Goal: Information Seeking & Learning: Learn about a topic

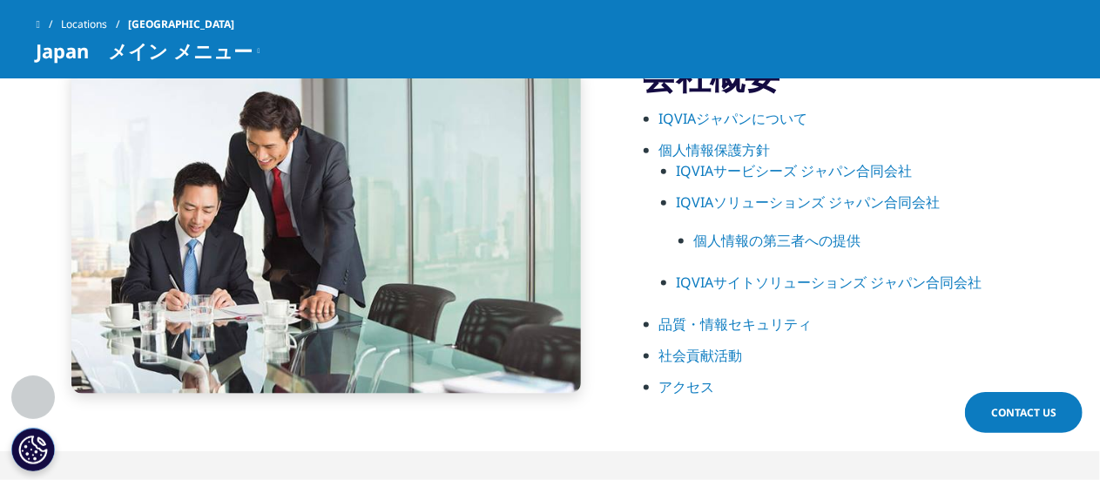
scroll to position [856, 0]
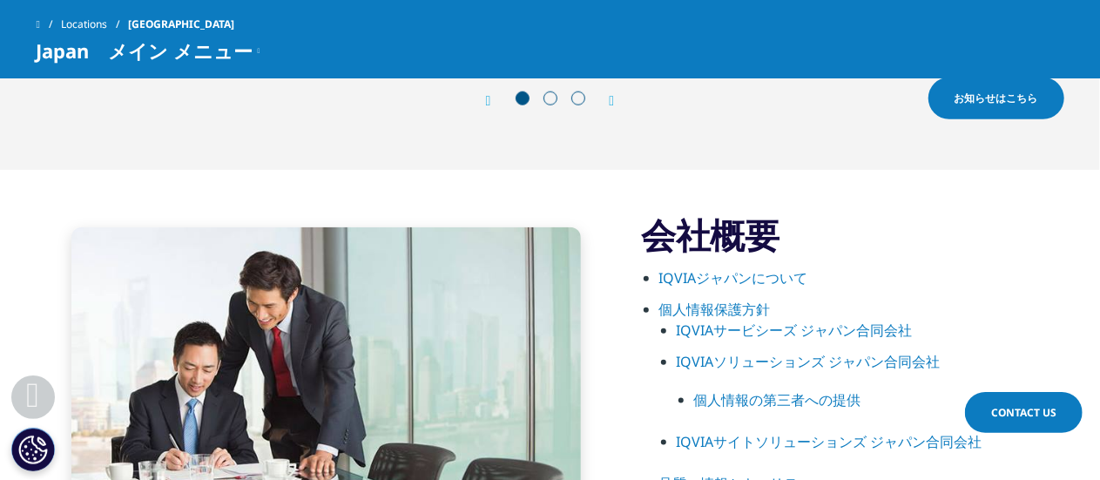
click at [712, 279] on link "IQVIAジャパンについて" at bounding box center [734, 277] width 149 height 19
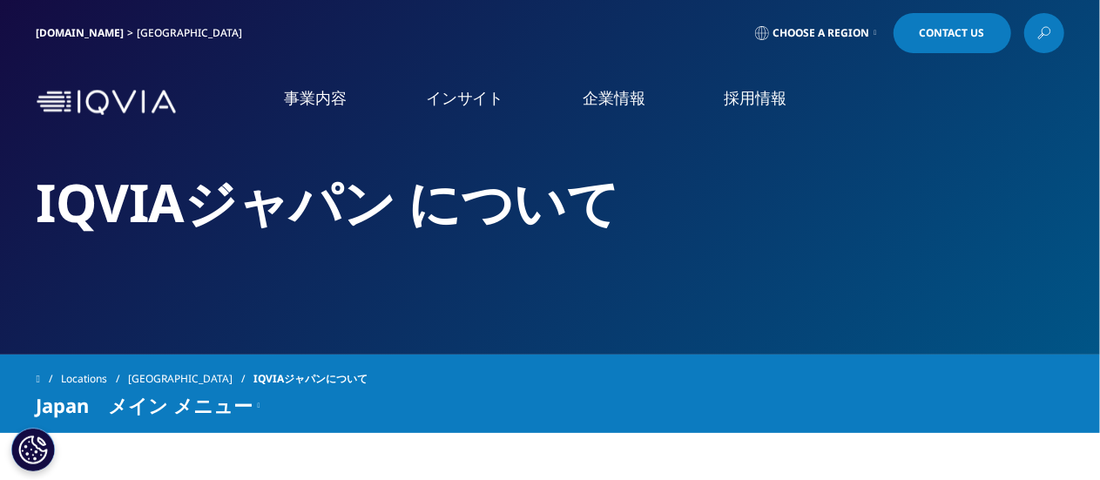
click at [616, 93] on link "企業情報" at bounding box center [614, 98] width 63 height 22
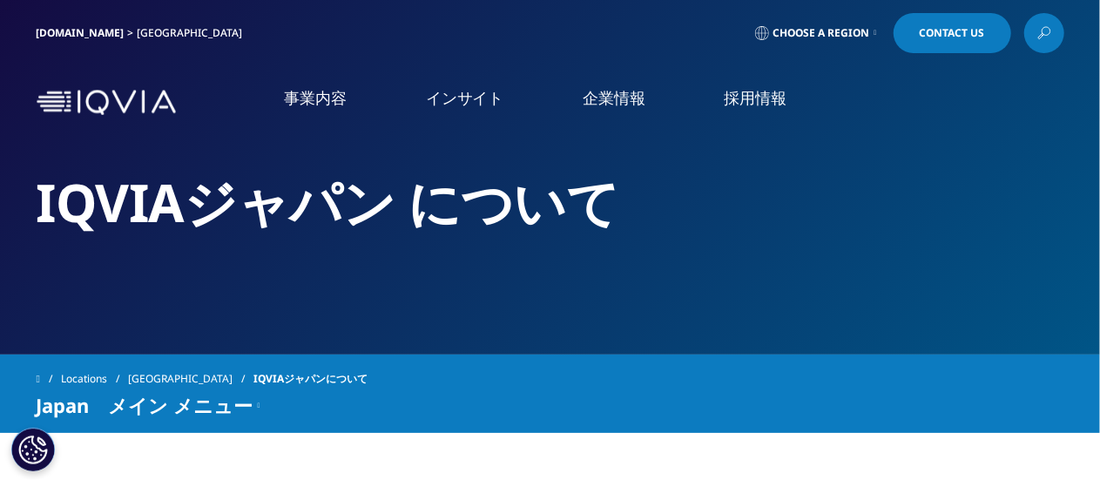
click at [335, 96] on link "事業内容" at bounding box center [316, 98] width 63 height 22
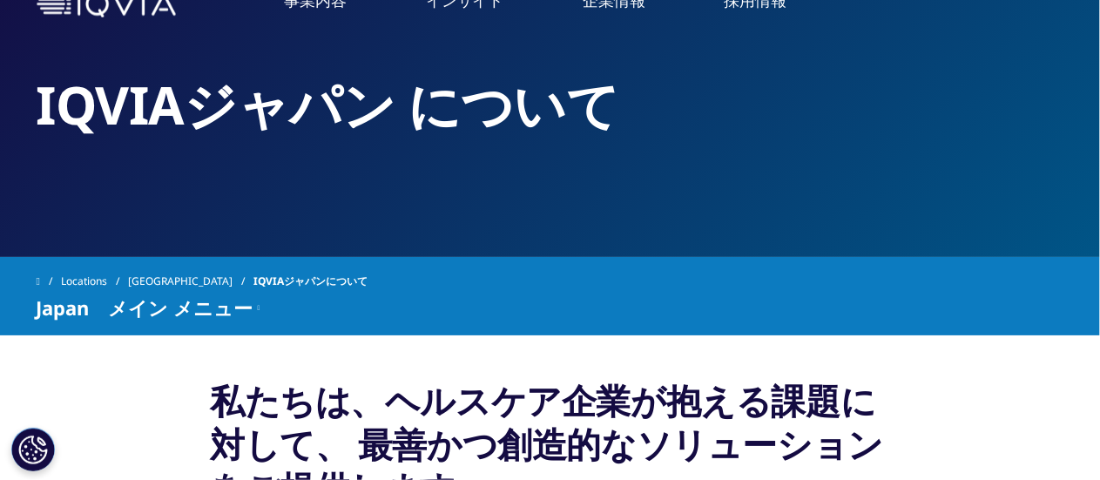
scroll to position [87, 0]
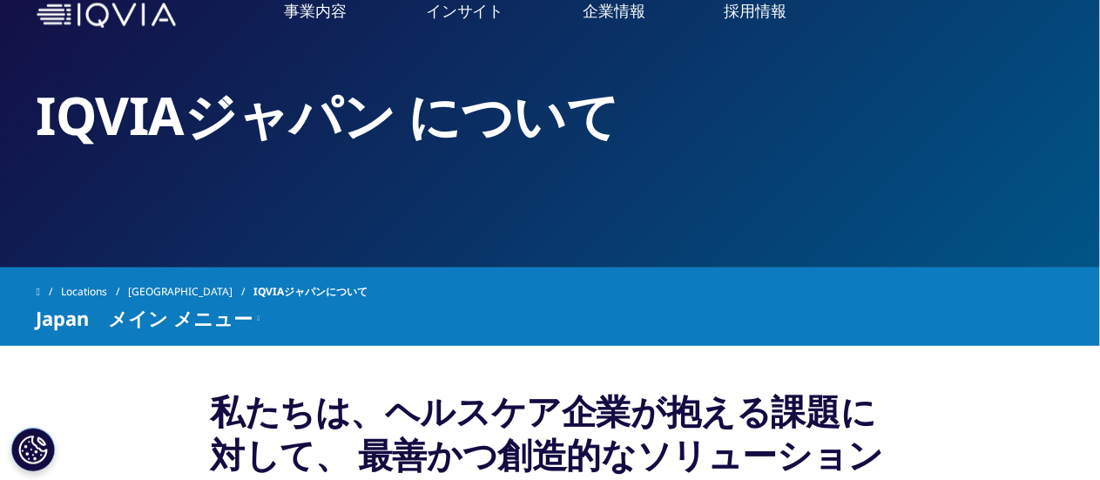
click at [310, 21] on link "事業内容" at bounding box center [316, 11] width 63 height 22
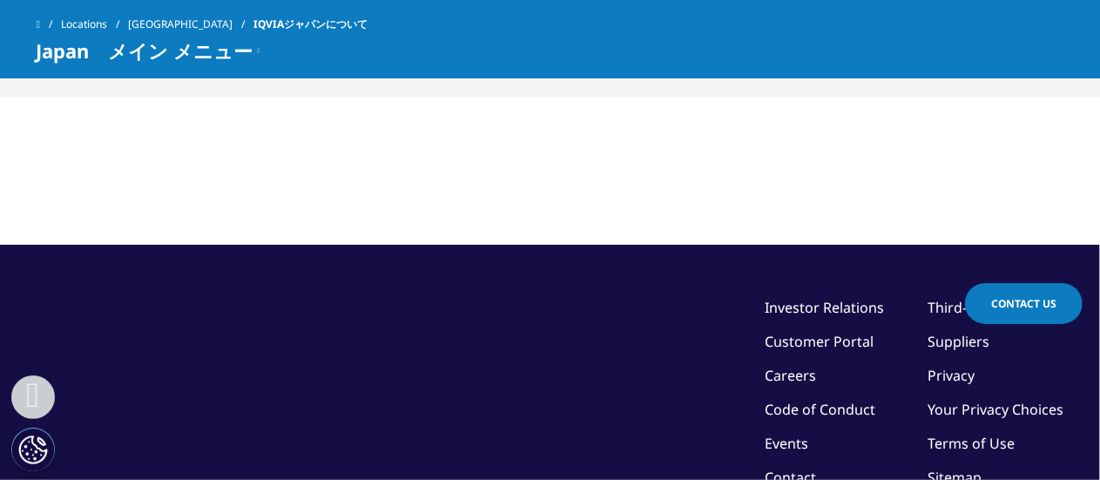
scroll to position [1743, 0]
